Goal: Task Accomplishment & Management: Use online tool/utility

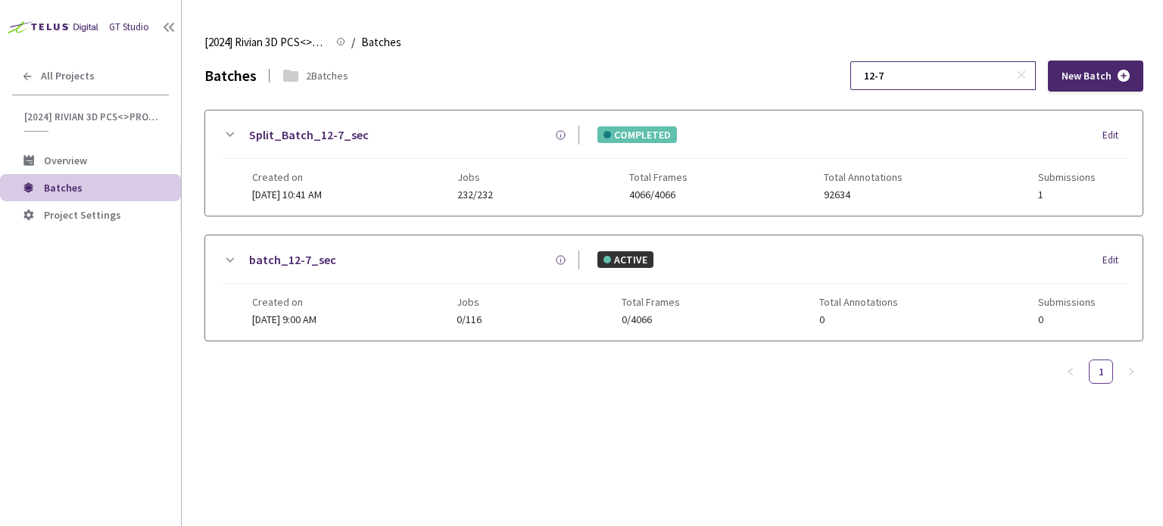
click at [944, 86] on input "12-7" at bounding box center [935, 75] width 161 height 27
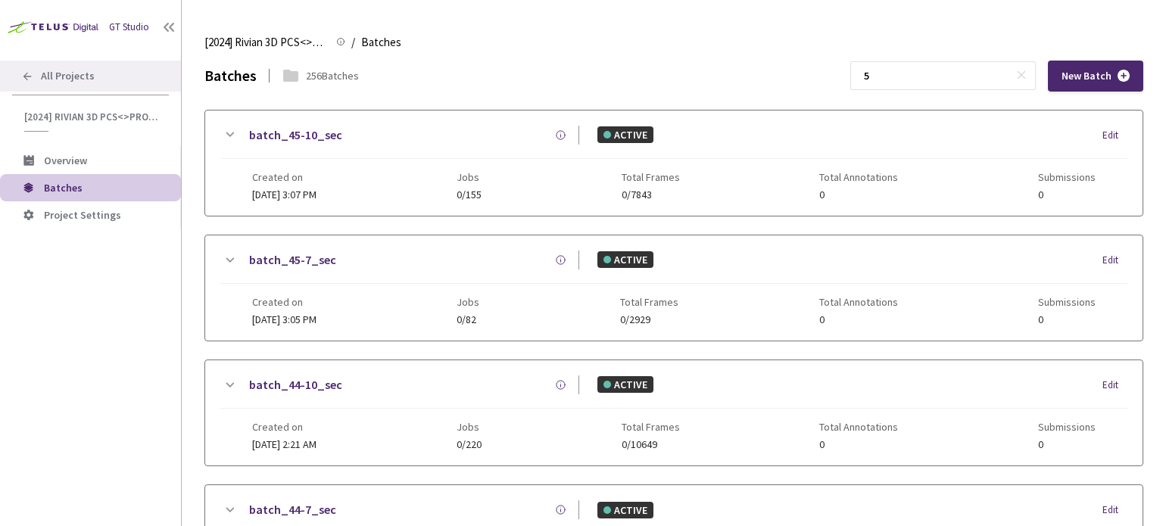
type input "5"
click at [78, 88] on div "All Projects" at bounding box center [90, 76] width 181 height 31
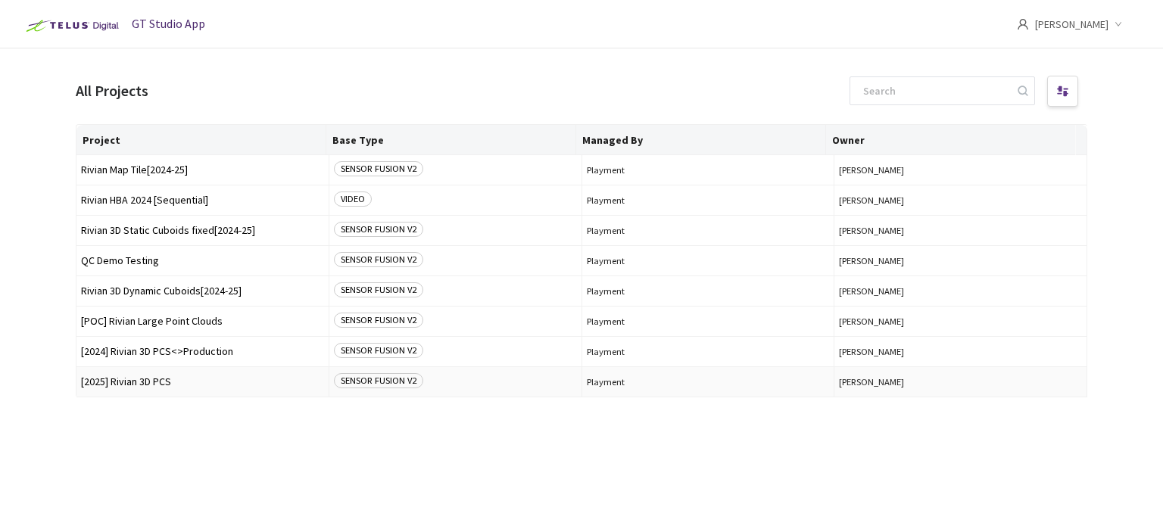
click at [197, 390] on td "[2025] Rivian 3D PCS" at bounding box center [202, 382] width 253 height 30
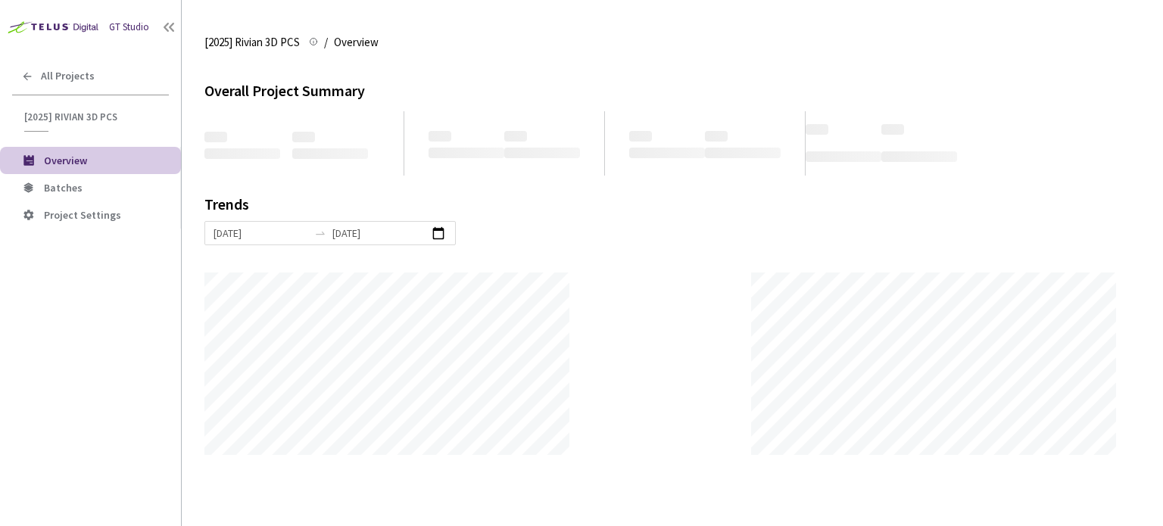
scroll to position [526, 1163]
click at [170, 182] on li "Batches" at bounding box center [90, 187] width 181 height 27
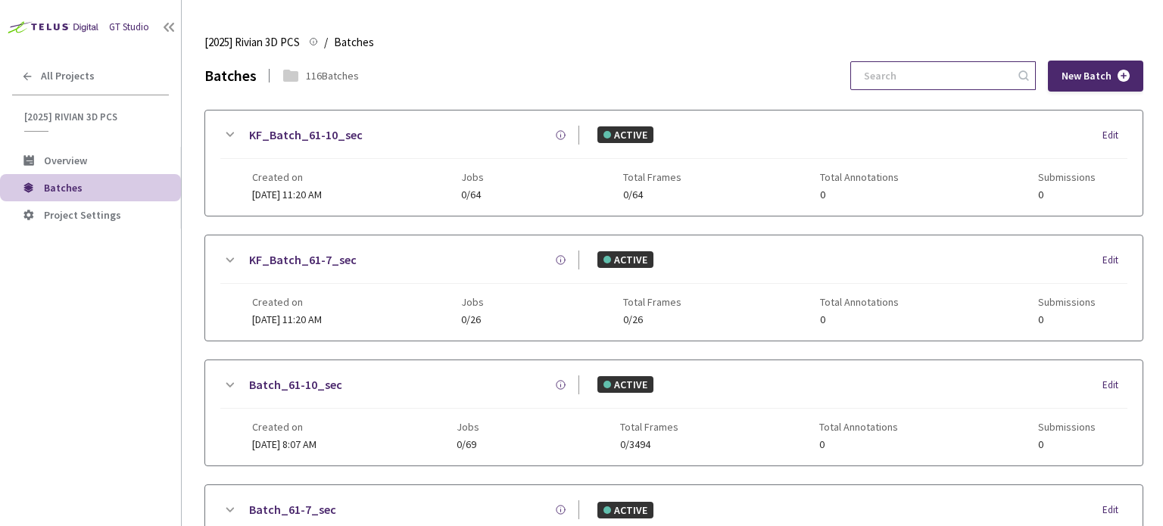
click at [945, 67] on input at bounding box center [935, 75] width 161 height 27
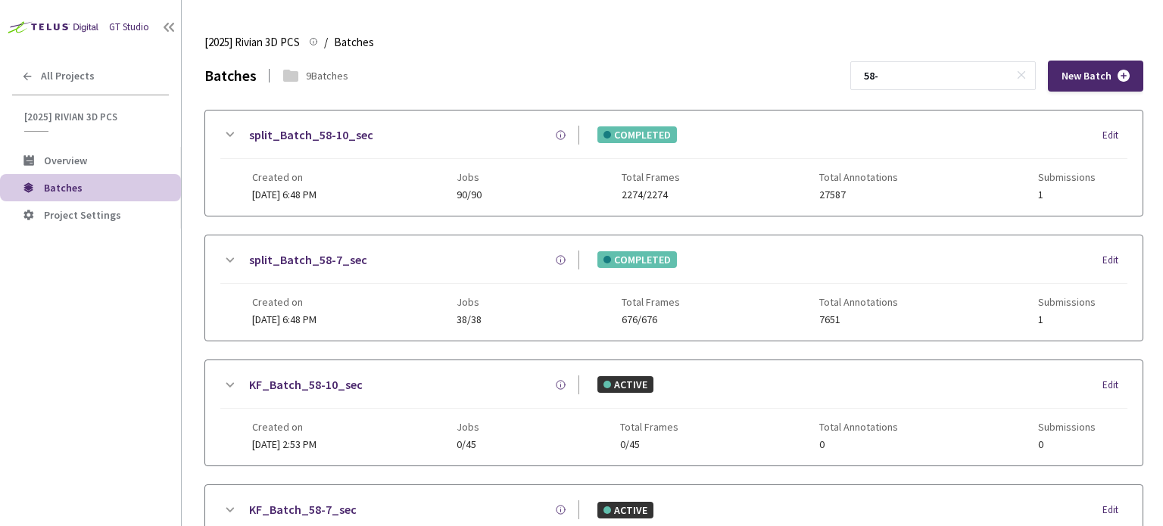
type input "58-"
click at [324, 264] on link "split_Batch_58-7_sec" at bounding box center [308, 260] width 118 height 19
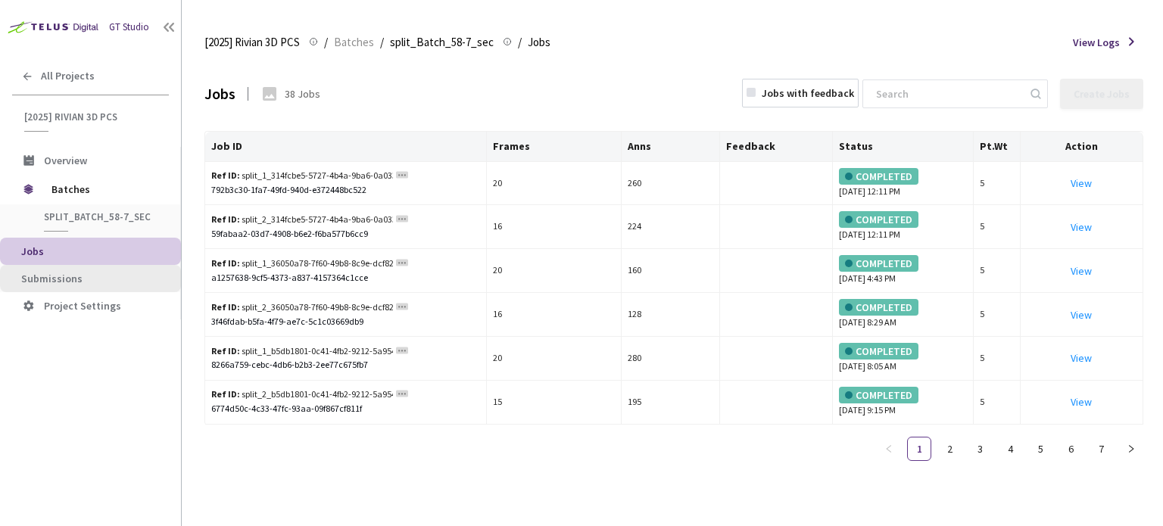
click at [80, 280] on span "Submissions" at bounding box center [95, 279] width 148 height 13
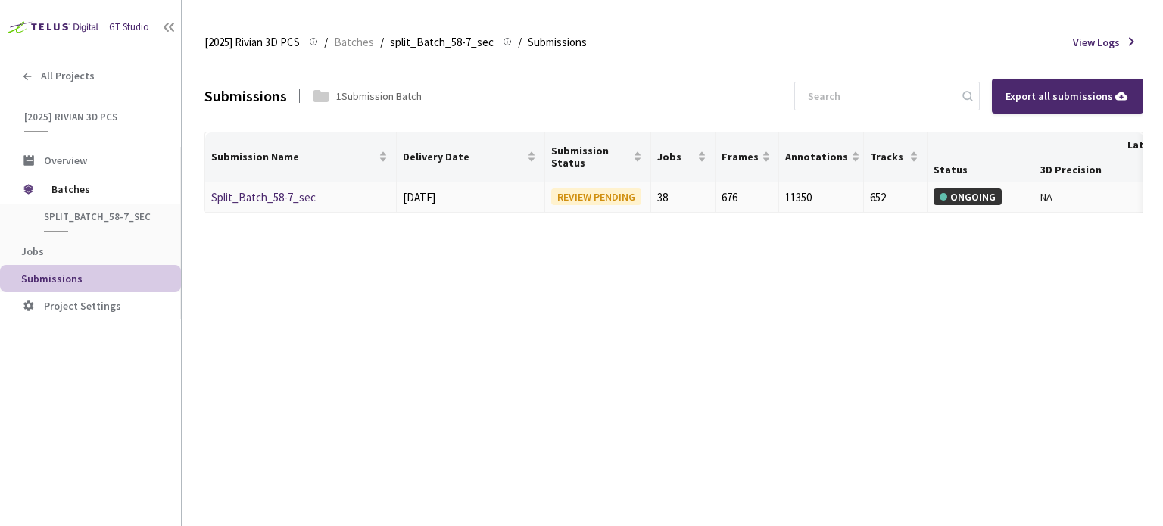
click at [304, 202] on link "Split_Batch_58-7_sec" at bounding box center [263, 197] width 105 height 14
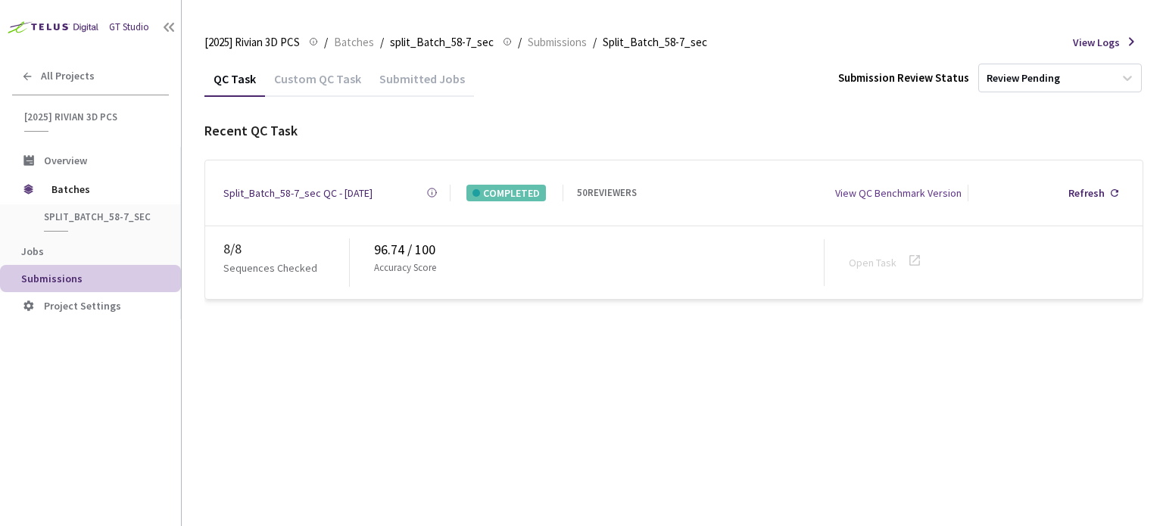
click at [323, 90] on div "Custom QC Task" at bounding box center [317, 84] width 105 height 26
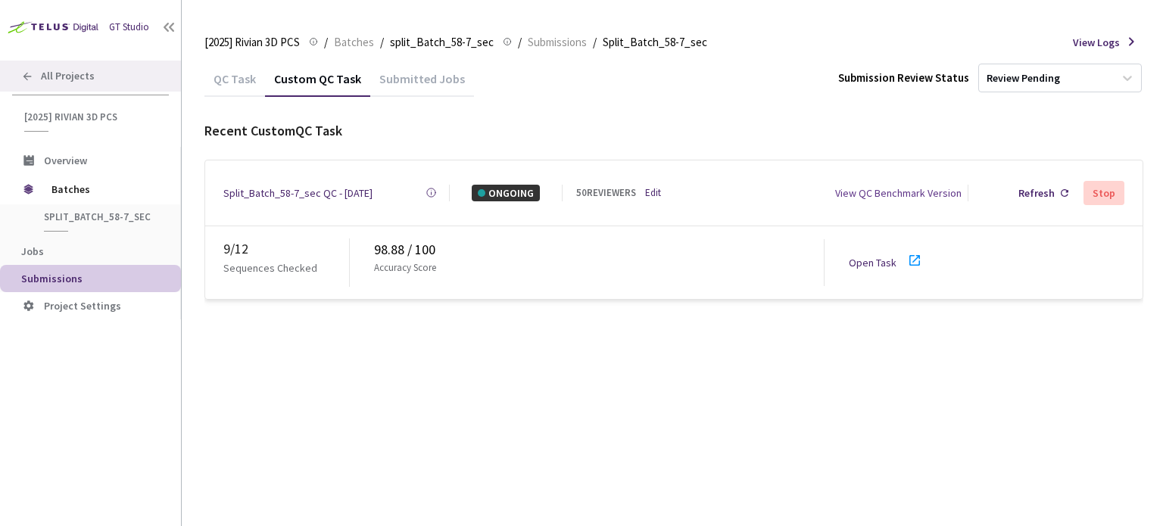
click at [88, 72] on span "All Projects" at bounding box center [68, 76] width 54 height 13
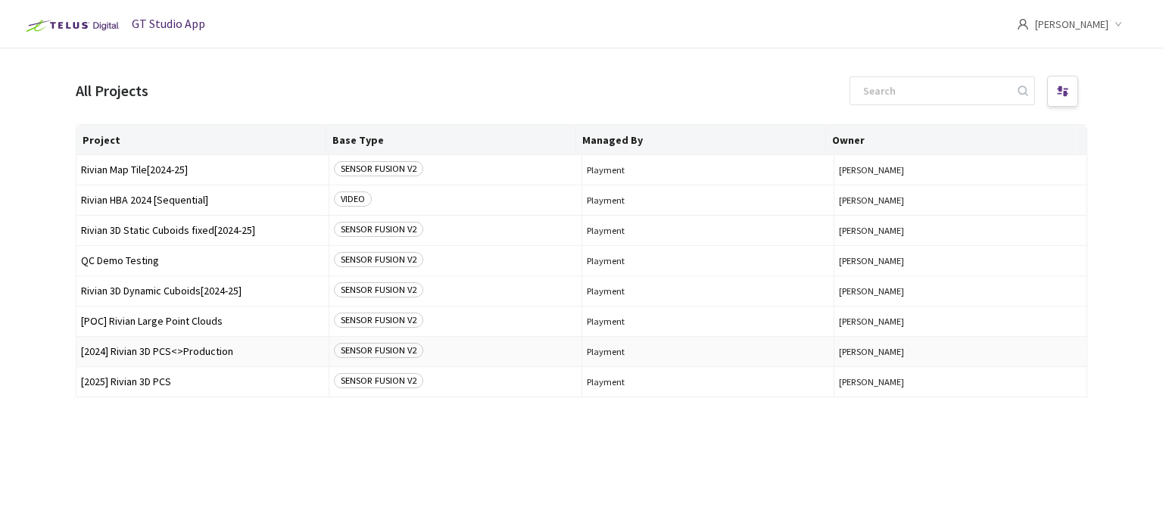
click at [191, 357] on span "[2024] Rivian 3D PCS<>Production" at bounding box center [202, 351] width 243 height 11
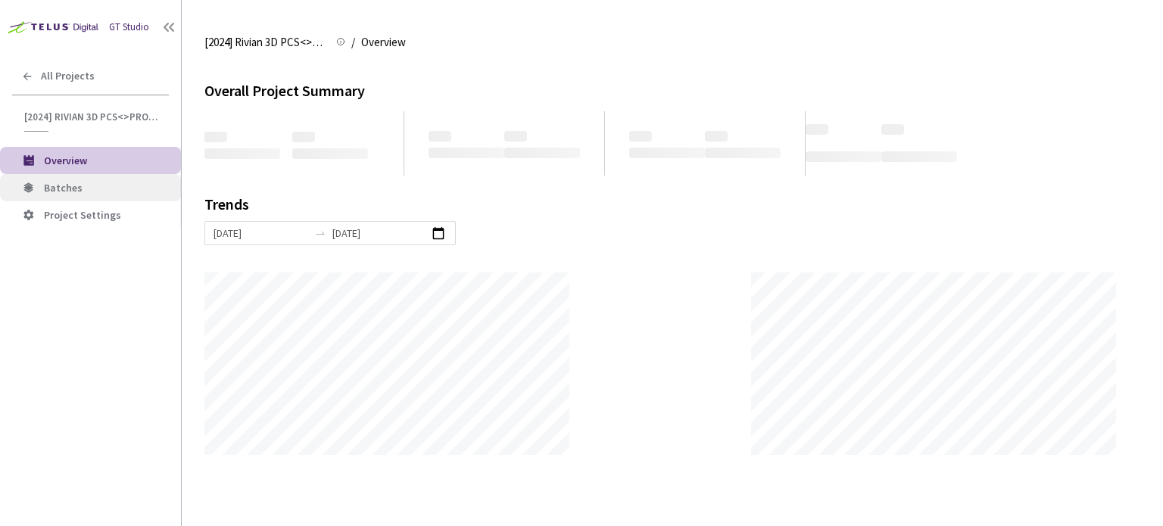
scroll to position [526, 1163]
click at [118, 189] on span "Batches" at bounding box center [106, 188] width 125 height 13
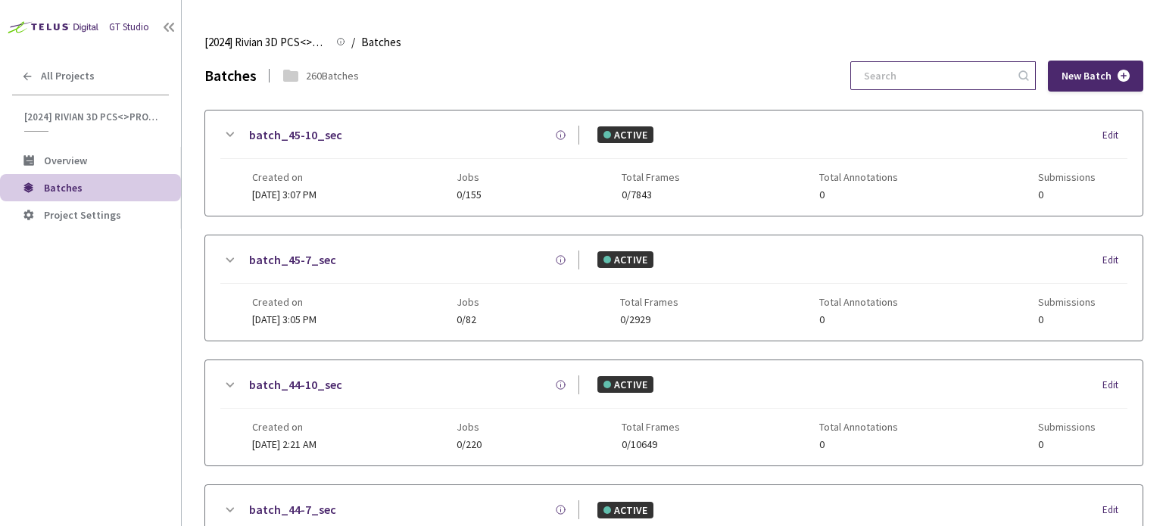
click at [914, 83] on input at bounding box center [935, 75] width 161 height 27
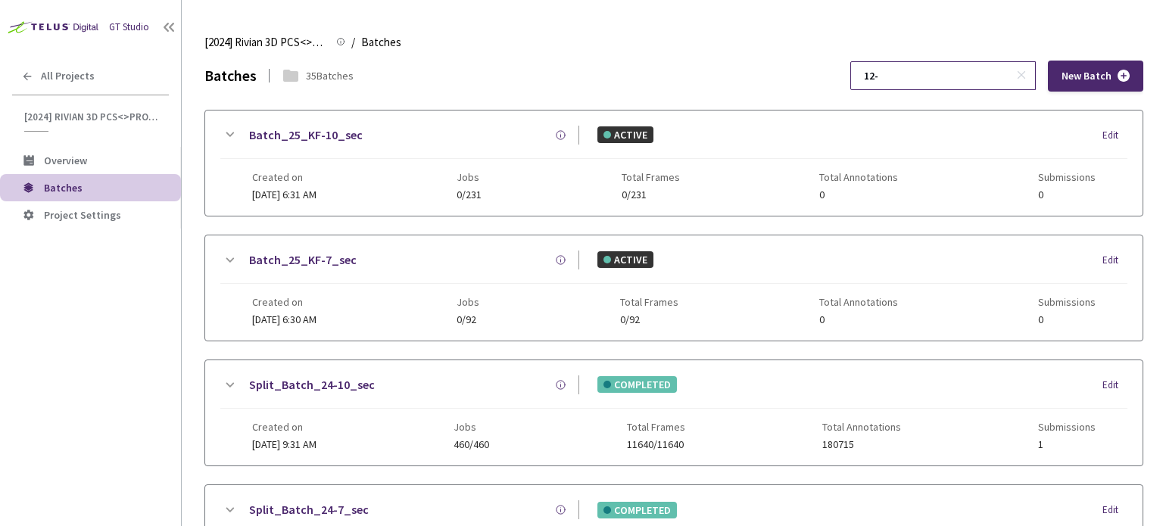
click at [942, 88] on input "12-" at bounding box center [935, 75] width 161 height 27
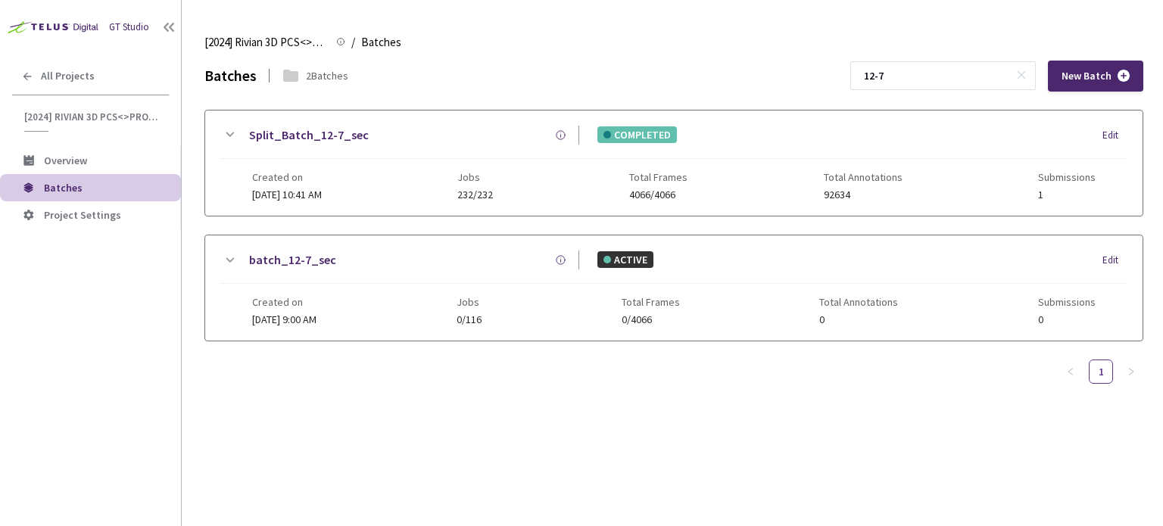
type input "12-7"
click at [348, 133] on link "Split_Batch_12-7_sec" at bounding box center [309, 135] width 120 height 19
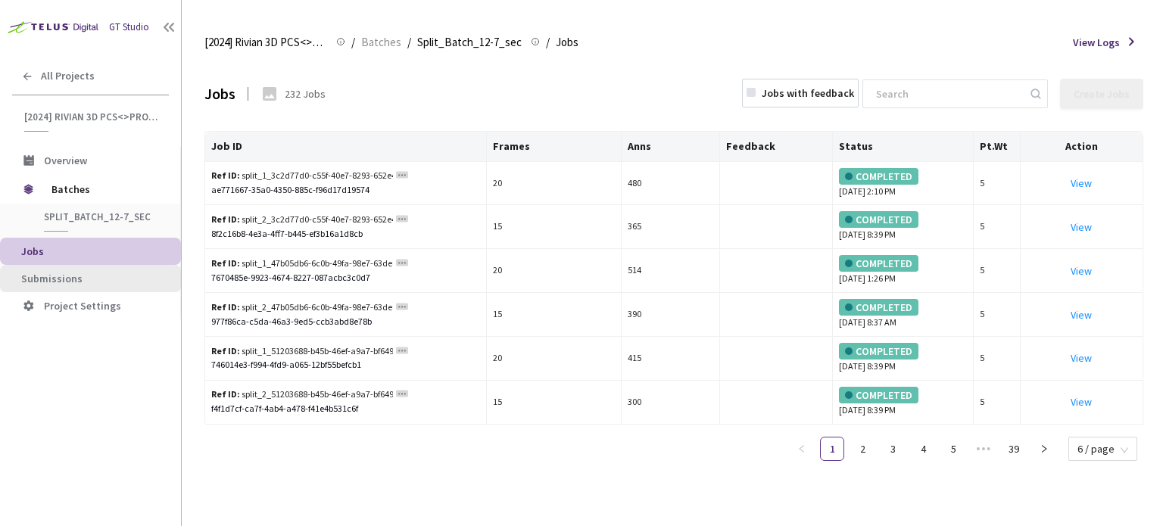
click at [132, 273] on span "Submissions" at bounding box center [95, 279] width 148 height 13
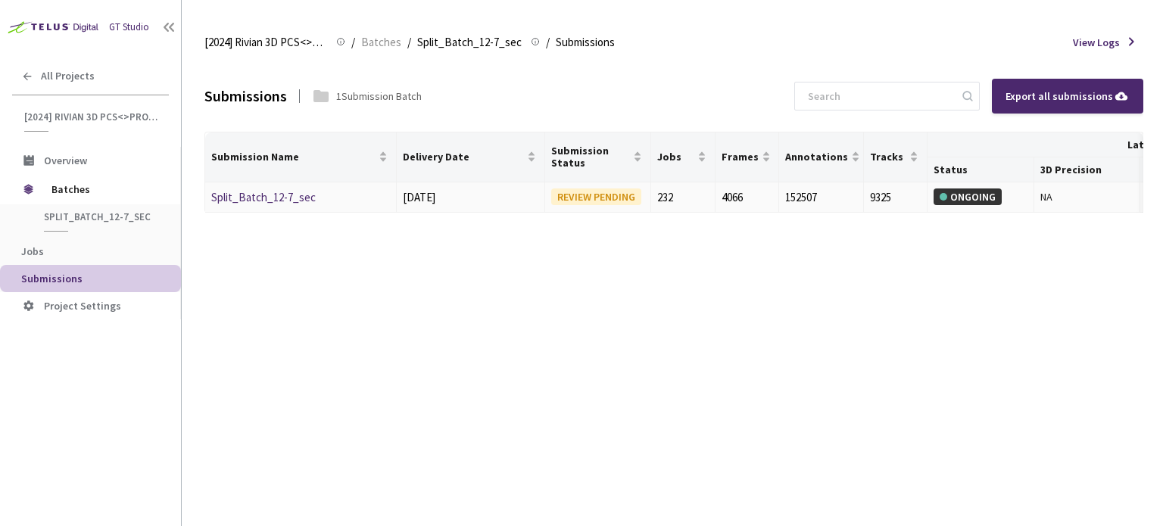
click at [291, 193] on link "Split_Batch_12-7_sec" at bounding box center [263, 197] width 105 height 14
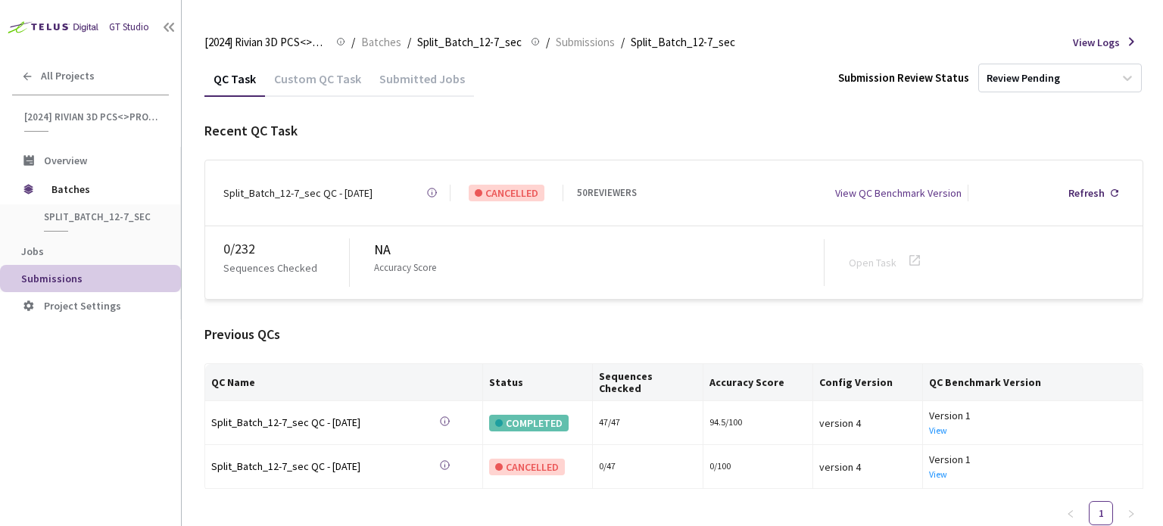
click at [326, 84] on div "Custom QC Task" at bounding box center [317, 84] width 105 height 26
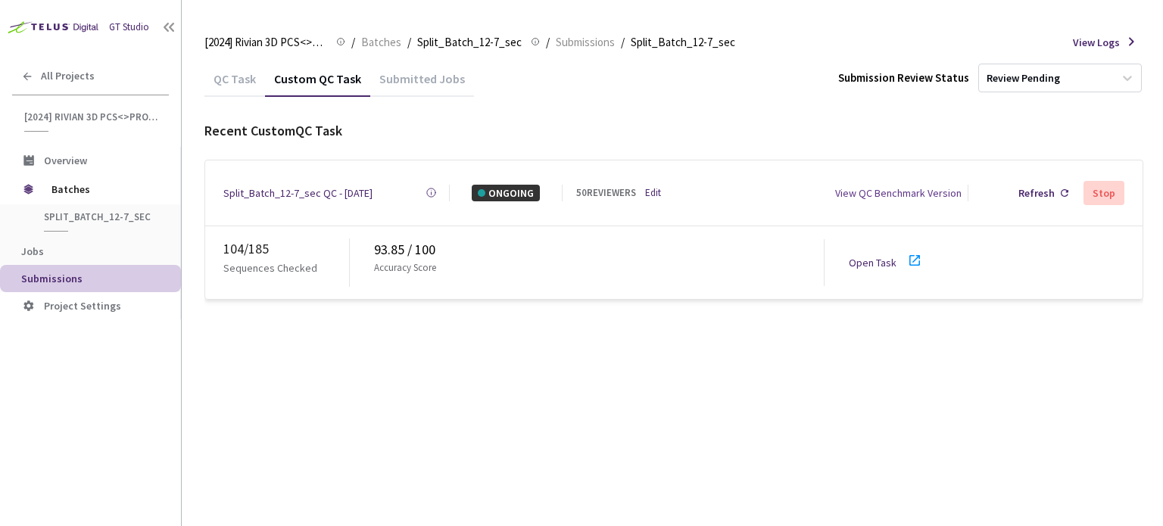
click at [403, 248] on div "93.85 / 100" at bounding box center [599, 249] width 450 height 21
click at [400, 248] on div "93.85 / 100" at bounding box center [599, 249] width 450 height 21
click at [391, 270] on div "Accuracy Score" at bounding box center [599, 273] width 450 height 25
click at [429, 242] on div "93.85 / 100" at bounding box center [599, 249] width 450 height 21
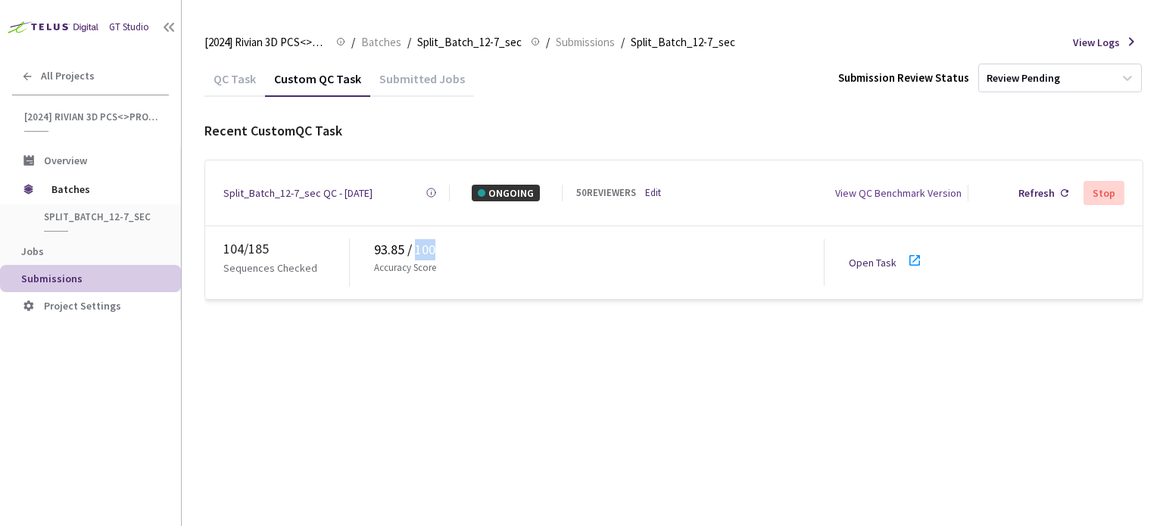
click at [429, 242] on div "93.85 / 100" at bounding box center [599, 249] width 450 height 21
click at [403, 242] on div "93.85 / 100" at bounding box center [599, 249] width 450 height 21
click at [408, 242] on div "93.85 / 100" at bounding box center [599, 249] width 450 height 21
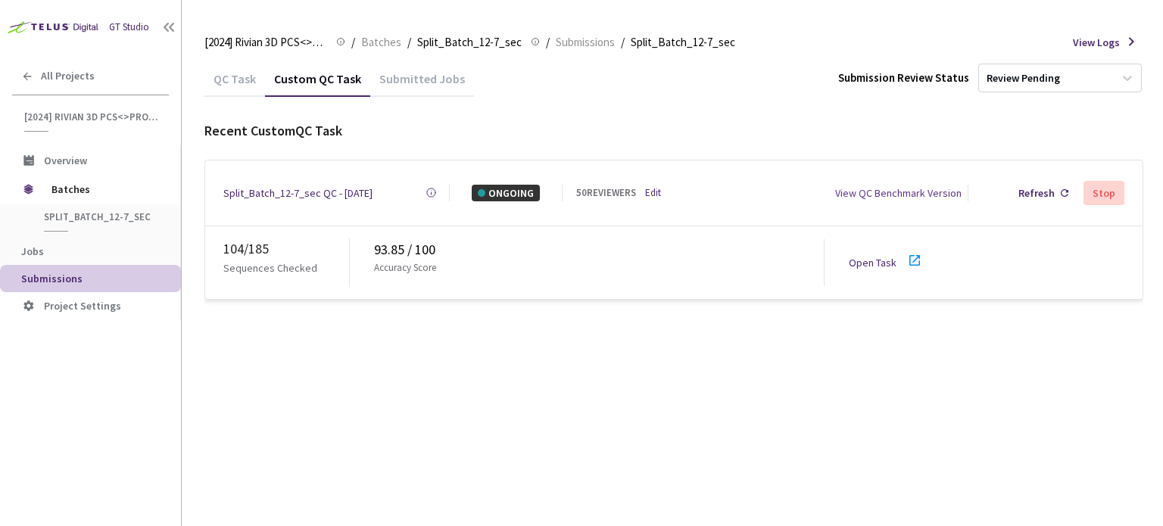
click at [501, 254] on div "93.85 / 100" at bounding box center [599, 249] width 450 height 21
click at [32, 76] on icon at bounding box center [27, 76] width 12 height 12
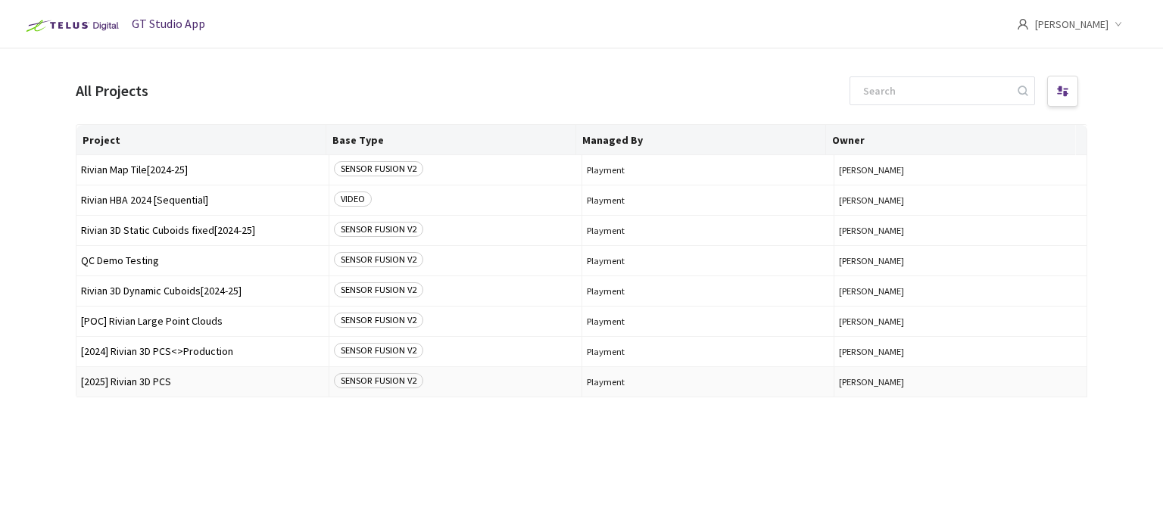
click at [192, 379] on span "[2025] Rivian 3D PCS" at bounding box center [202, 381] width 243 height 11
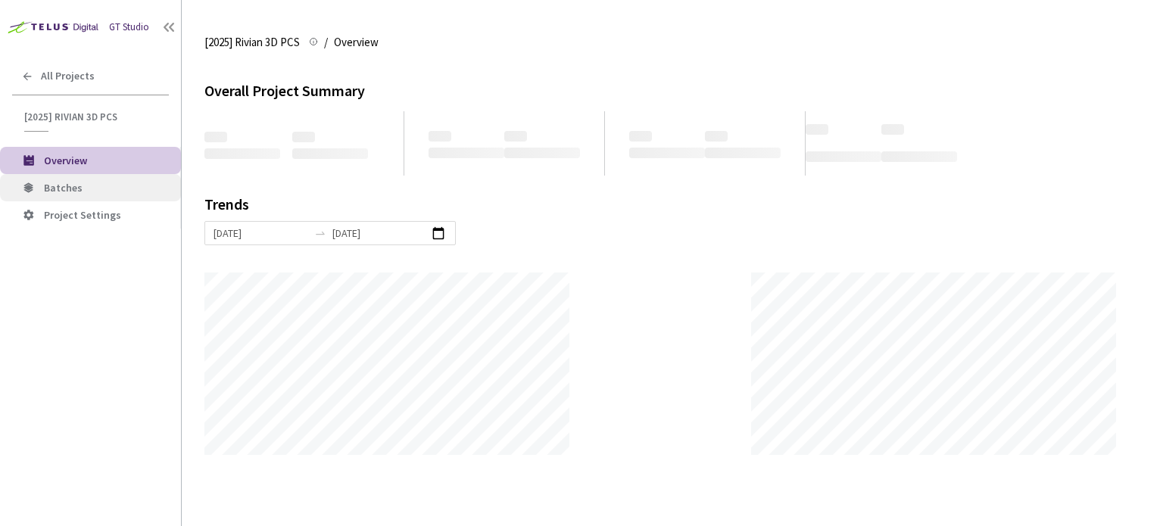
scroll to position [526, 1163]
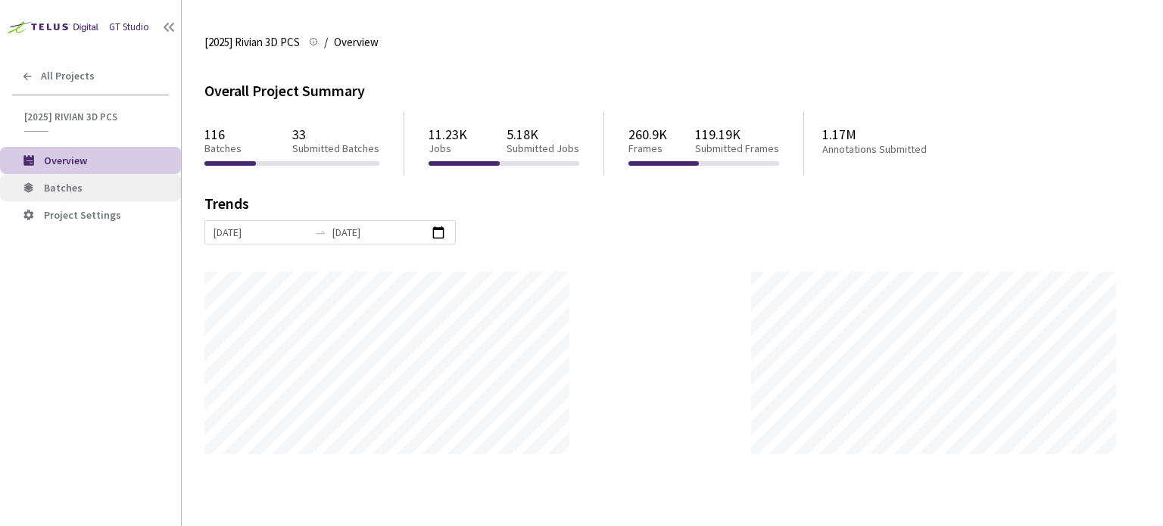
click at [76, 176] on li "Batches" at bounding box center [90, 187] width 181 height 27
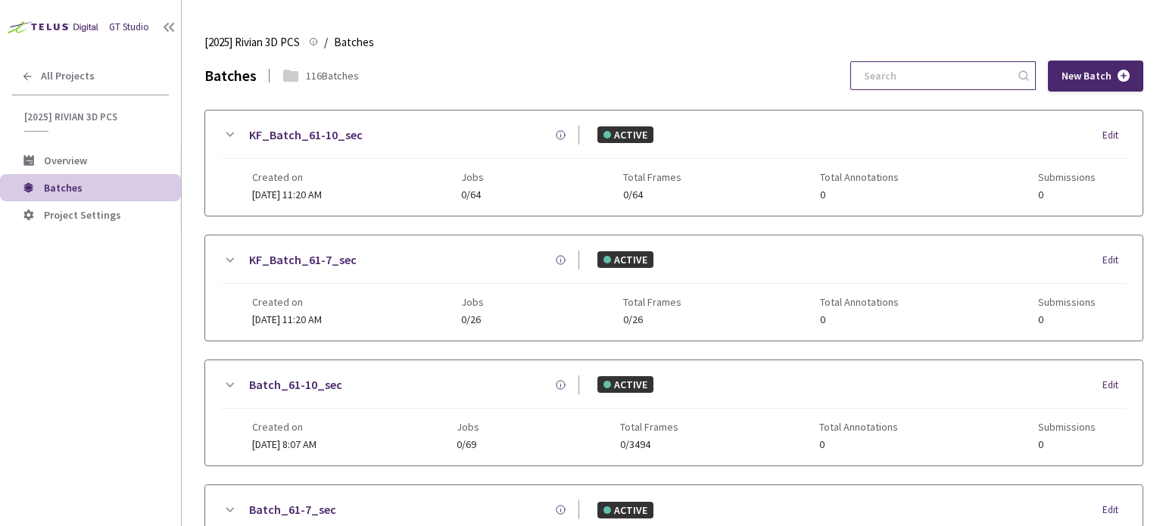
click at [915, 82] on input at bounding box center [935, 75] width 161 height 27
click at [41, 66] on div "All Projects" at bounding box center [90, 76] width 181 height 31
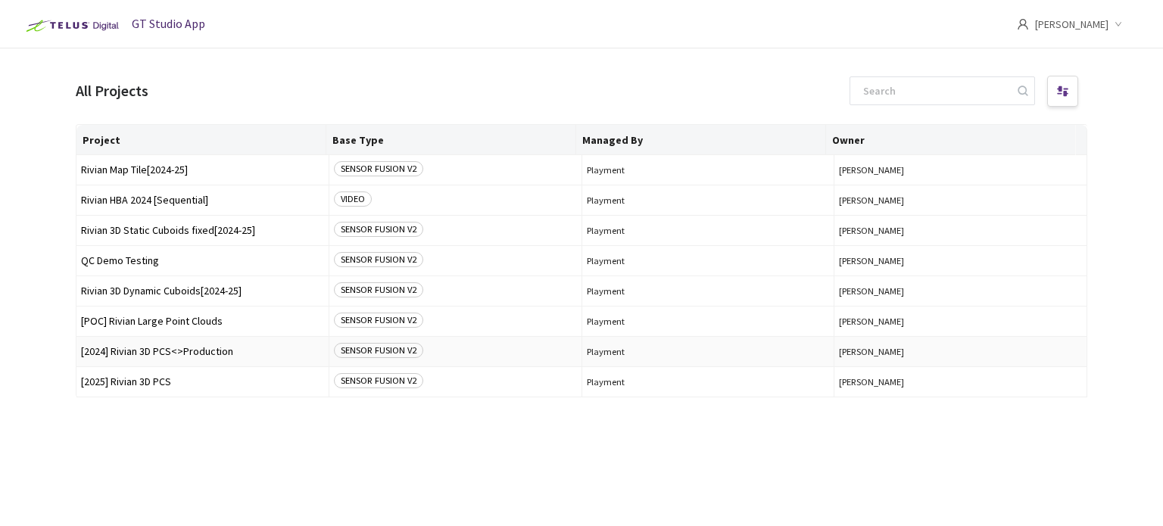
click at [198, 351] on span "[2024] Rivian 3D PCS<>Production" at bounding box center [202, 351] width 243 height 11
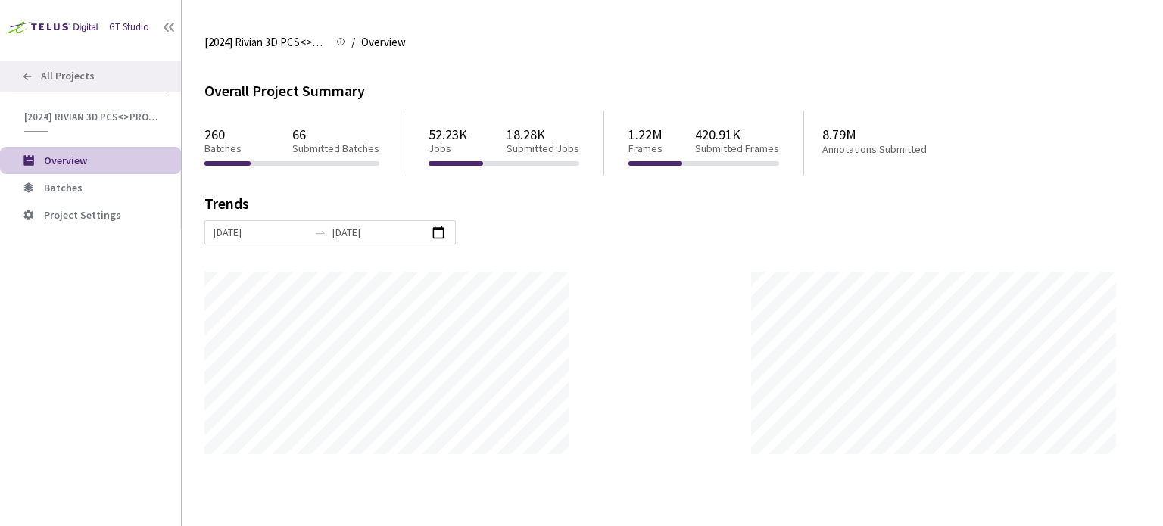
scroll to position [526, 1163]
click at [39, 74] on div "All Projects" at bounding box center [90, 76] width 181 height 31
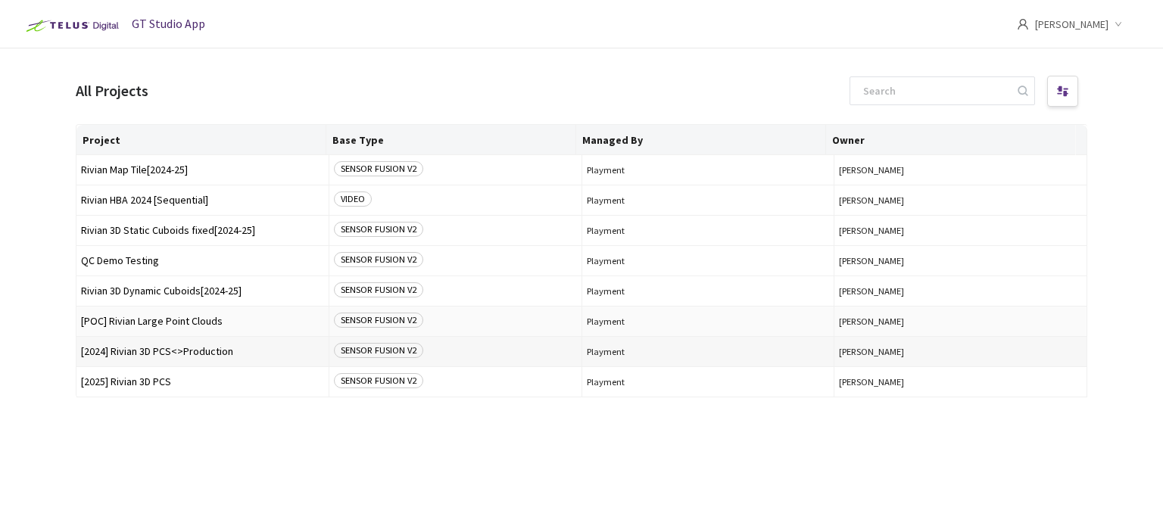
click at [170, 342] on td "[2024] Rivian 3D PCS<>Production" at bounding box center [202, 352] width 253 height 30
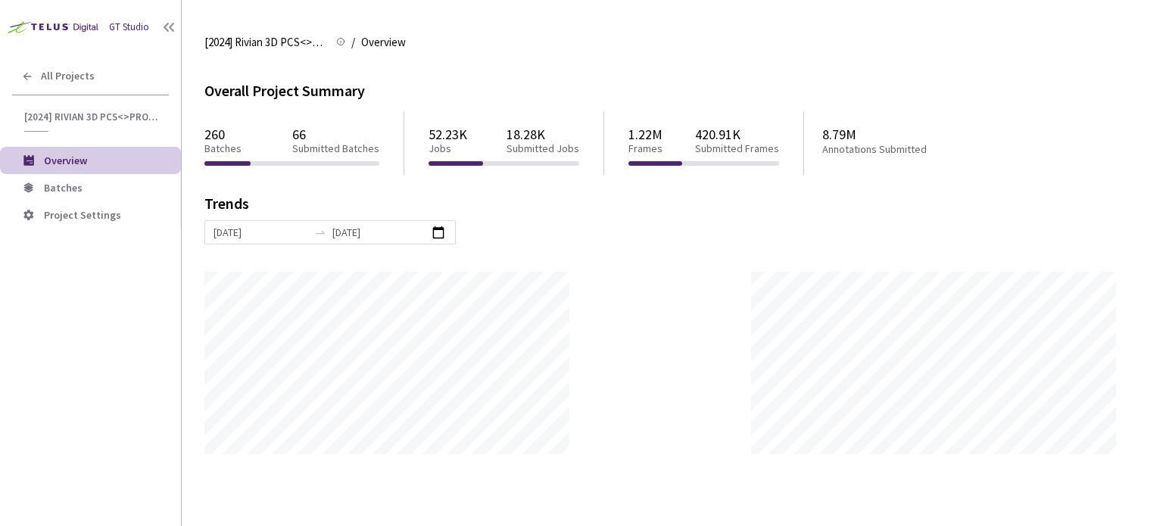
scroll to position [526, 1163]
click at [58, 189] on span "Batches" at bounding box center [63, 188] width 39 height 14
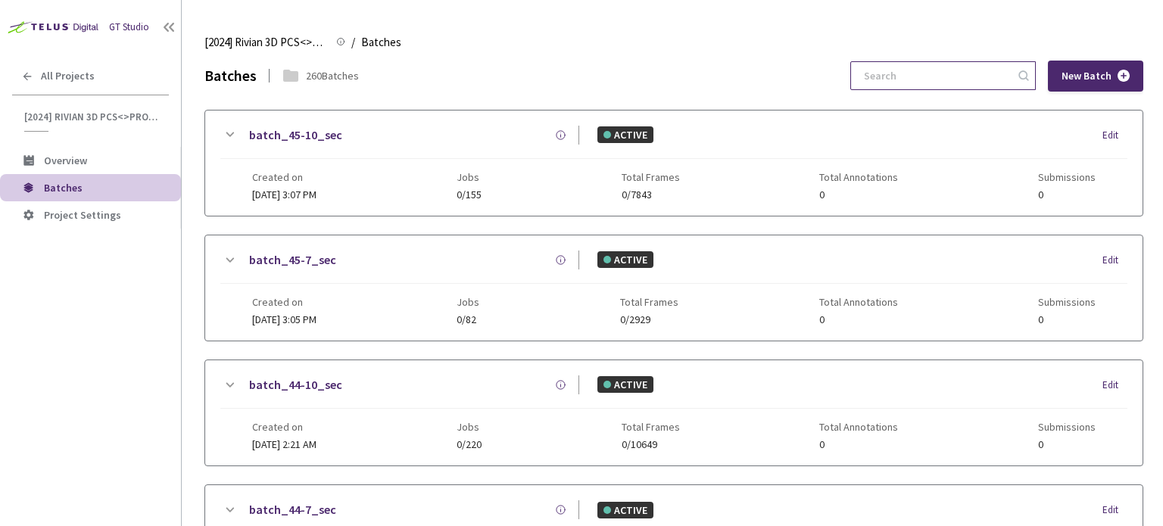
click at [918, 83] on input at bounding box center [935, 75] width 161 height 27
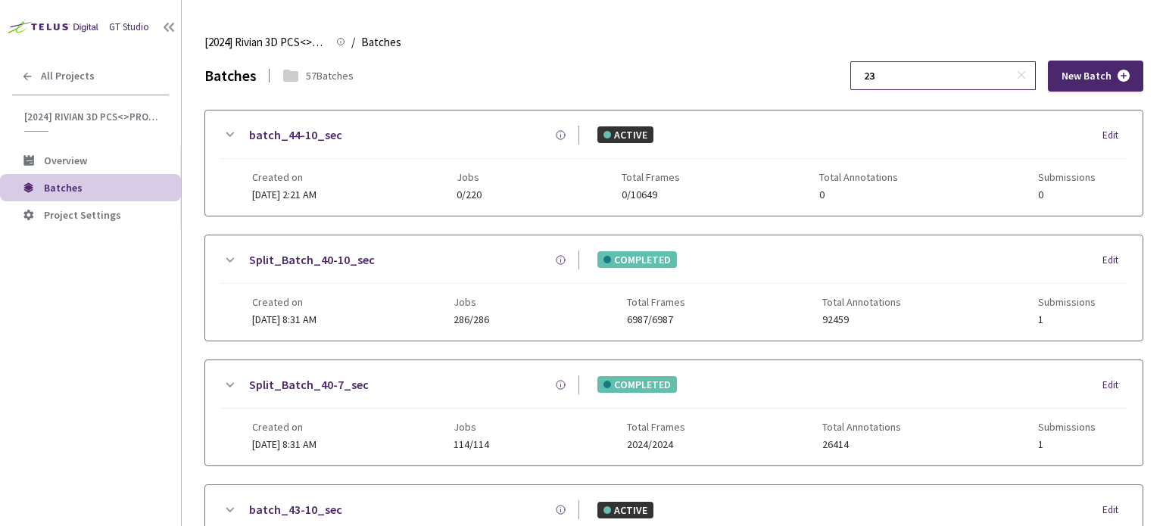
type input "2"
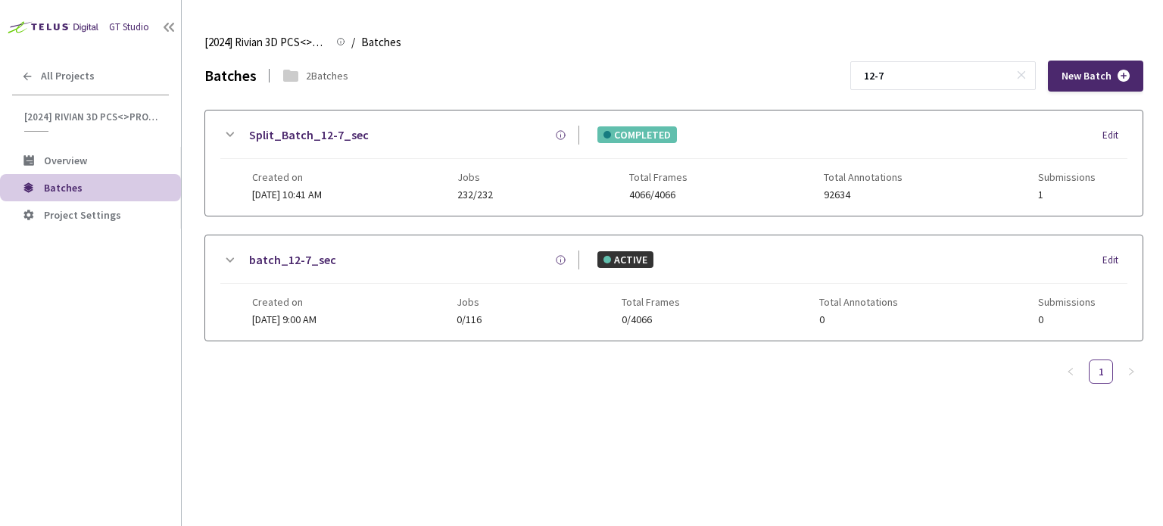
type input "12-7"
click at [295, 134] on link "Split_Batch_12-7_sec" at bounding box center [309, 135] width 120 height 19
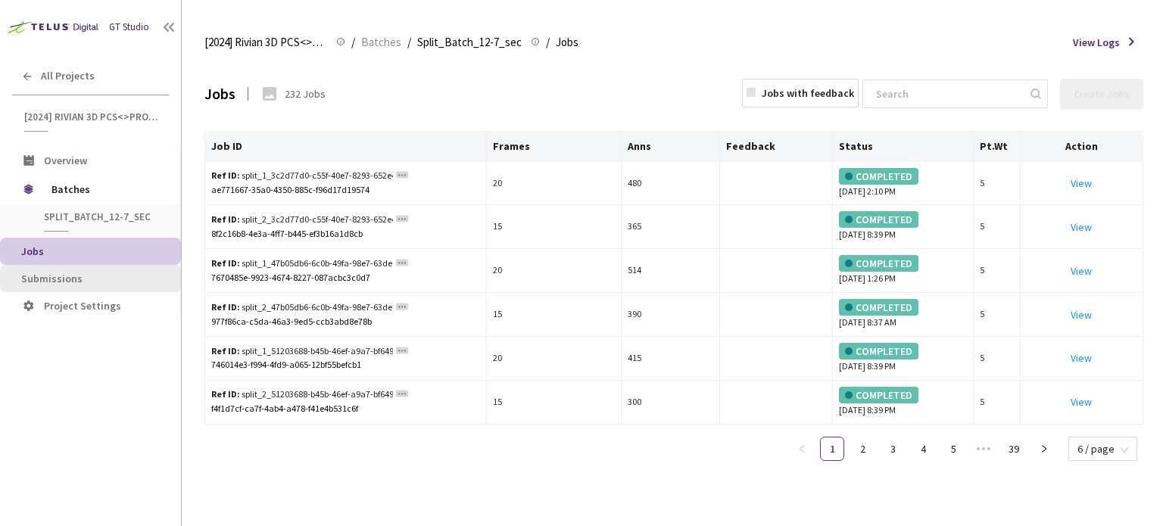
click at [159, 269] on li "Submissions" at bounding box center [90, 278] width 181 height 27
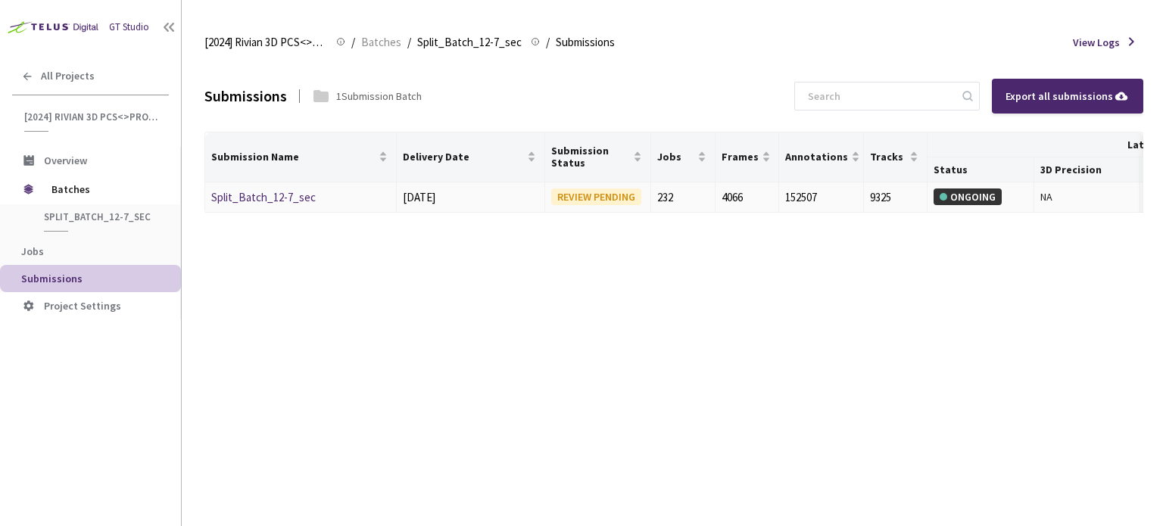
click at [279, 199] on link "Split_Batch_12-7_sec" at bounding box center [263, 197] width 105 height 14
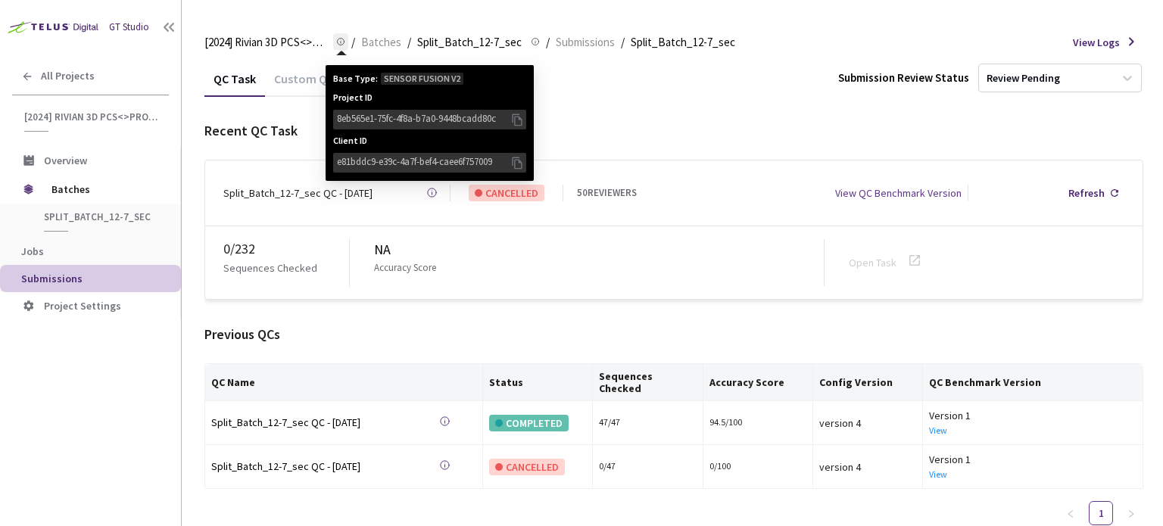
click at [335, 71] on div "Base Type: SENSOR FUSION V2 Project ID 8eb565e1-75fc-4f8a-b7a0-9448bcadd80c Cli…" at bounding box center [430, 123] width 208 height 116
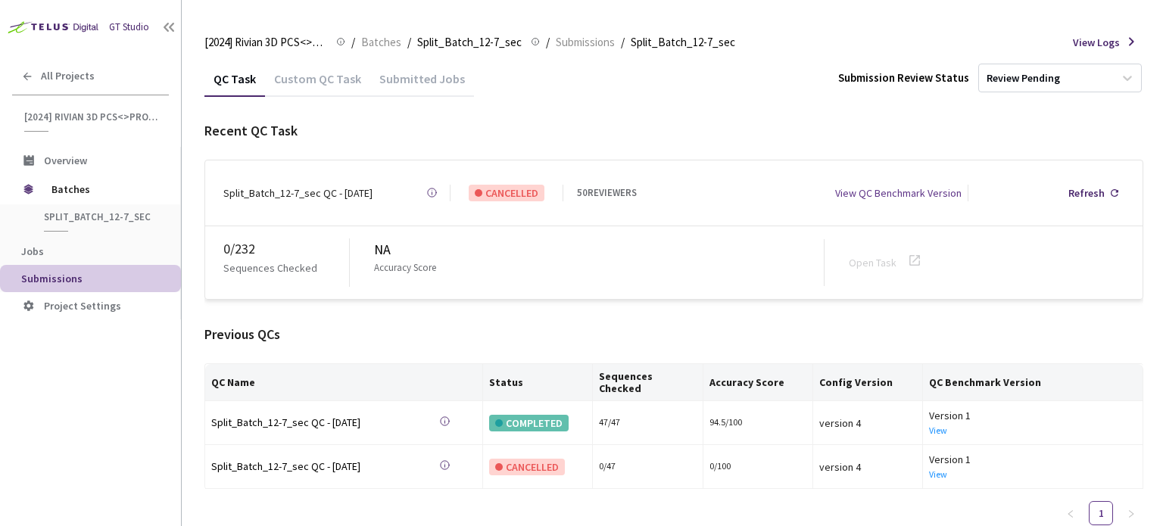
click at [305, 80] on div "Custom QC Task" at bounding box center [317, 84] width 105 height 26
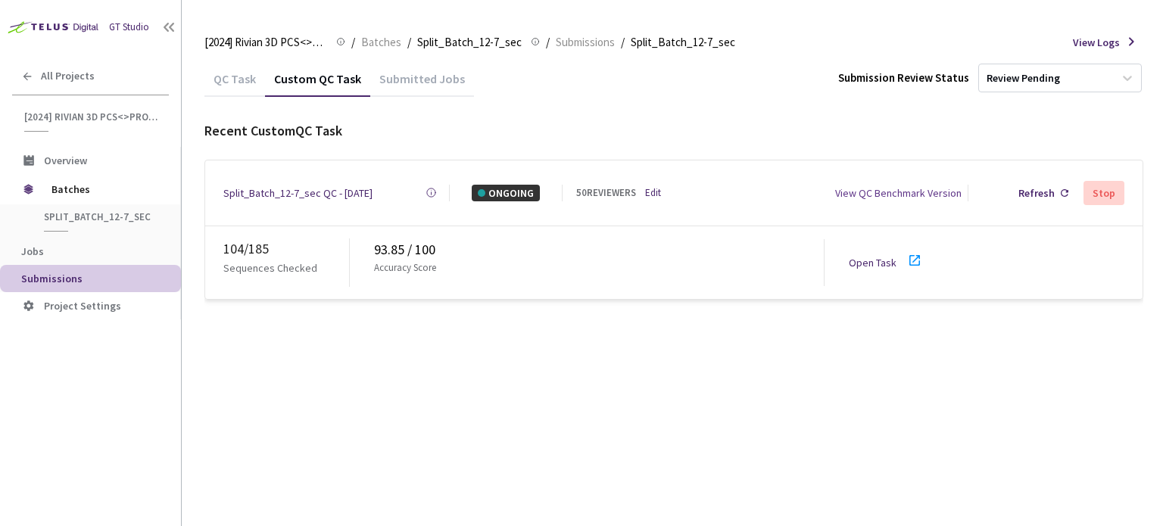
click at [925, 256] on div at bounding box center [919, 262] width 27 height 23
